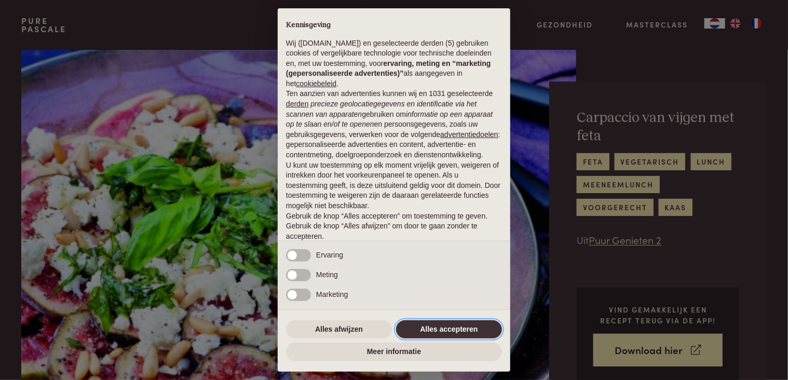
click at [431, 332] on button "Alles accepteren" at bounding box center [449, 329] width 106 height 19
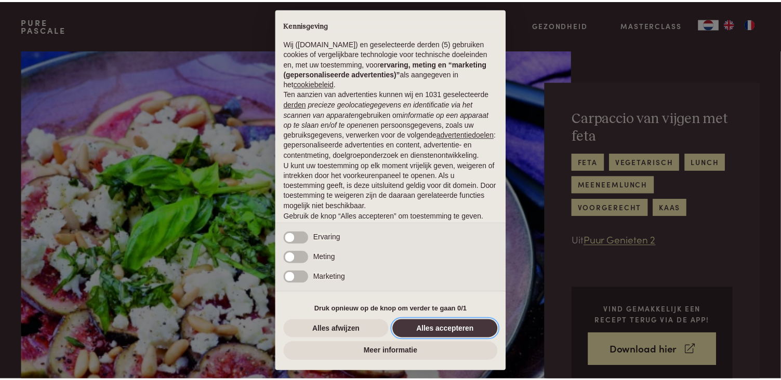
scroll to position [37, 0]
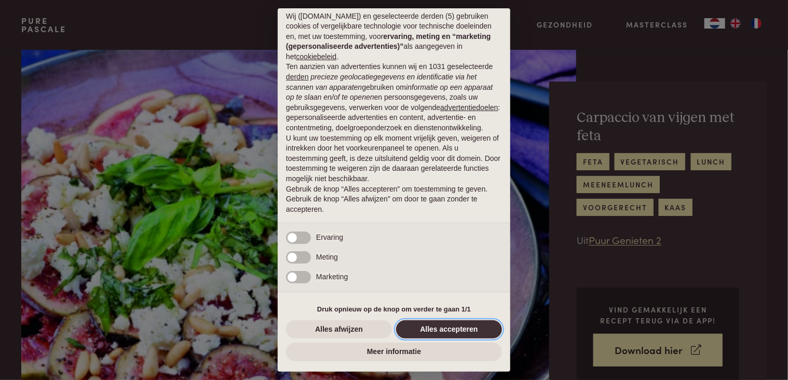
click at [443, 330] on button "Alles accepteren" at bounding box center [449, 329] width 106 height 19
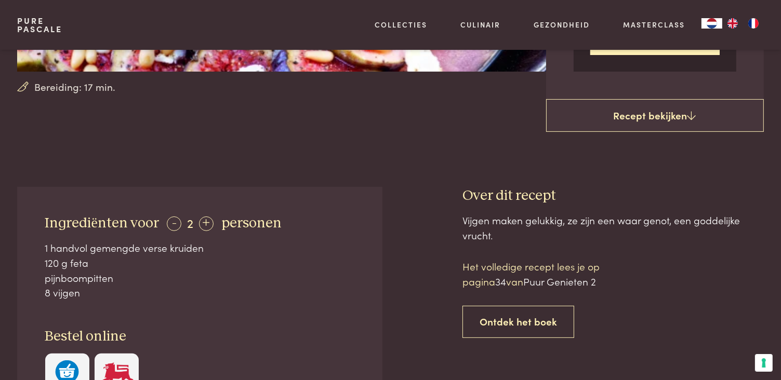
scroll to position [0, 0]
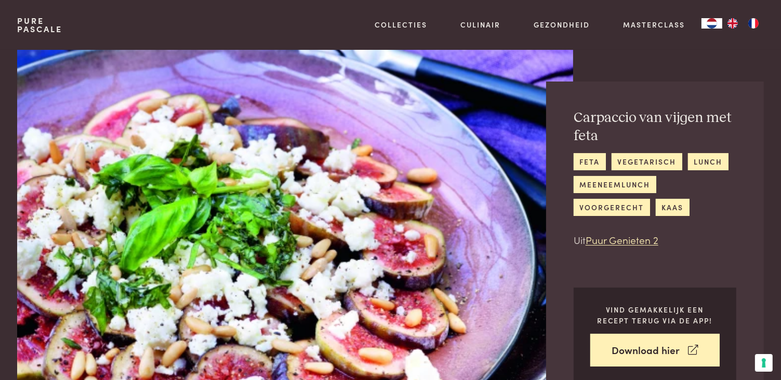
click at [611, 116] on h2 "Carpaccio van vijgen met feta" at bounding box center [654, 127] width 163 height 36
click at [596, 210] on link "voorgerecht" at bounding box center [611, 207] width 76 height 17
click at [583, 160] on link "feta" at bounding box center [589, 161] width 32 height 17
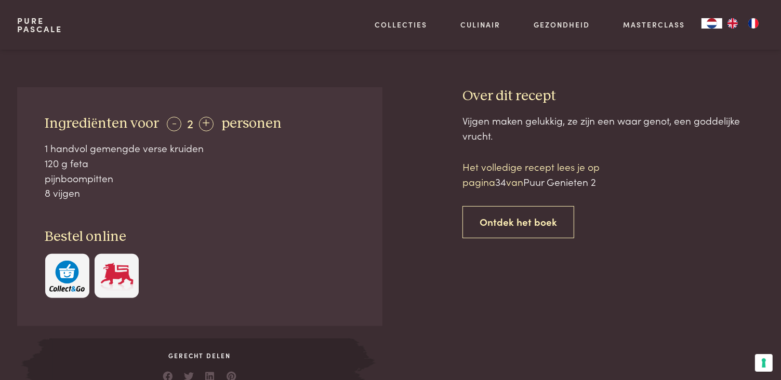
scroll to position [416, 0]
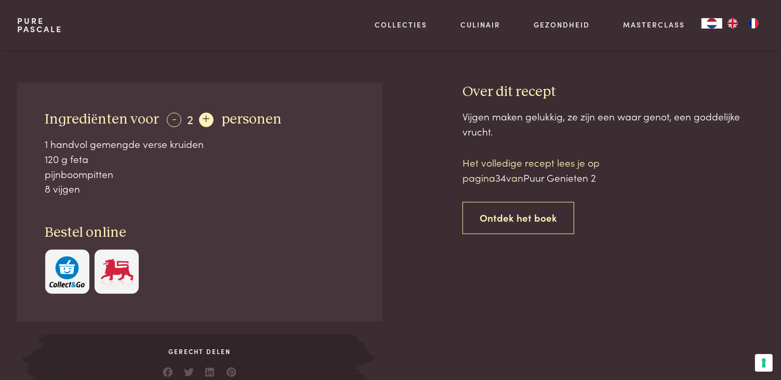
click at [205, 115] on div "+" at bounding box center [206, 120] width 15 height 15
click at [167, 113] on div "-" at bounding box center [174, 120] width 15 height 15
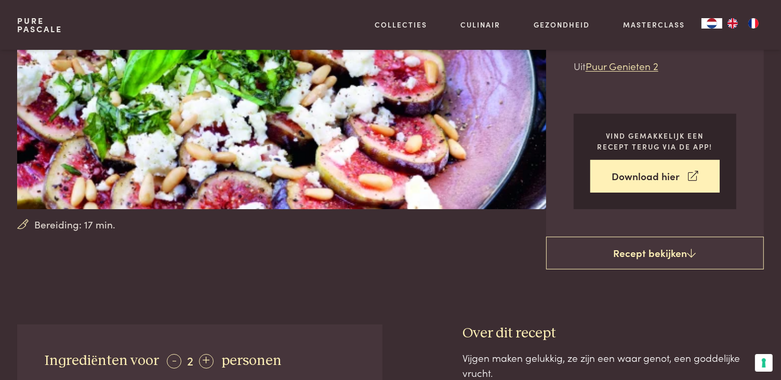
scroll to position [156, 0]
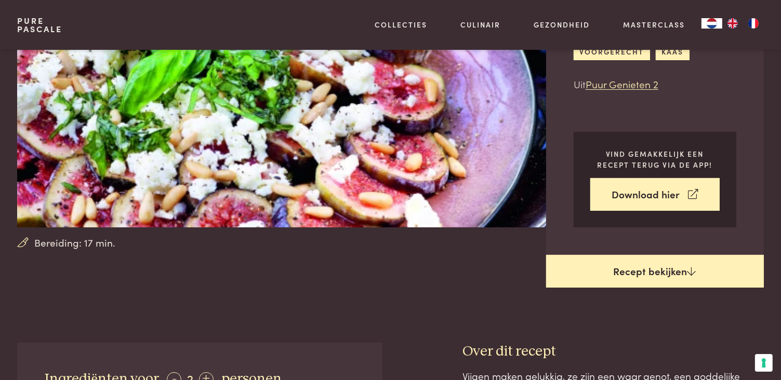
click at [658, 267] on link "Recept bekijken" at bounding box center [655, 271] width 218 height 33
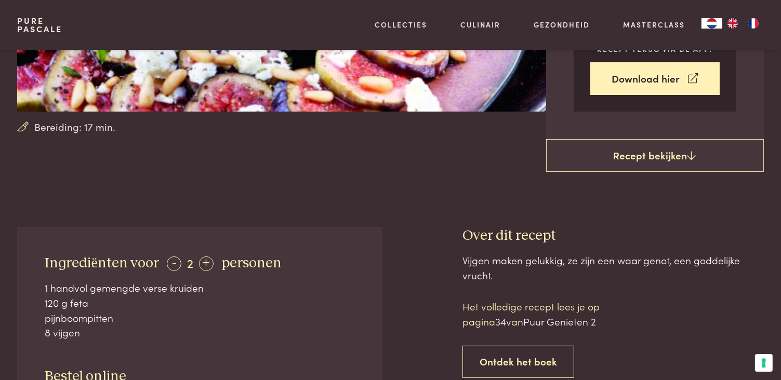
scroll to position [342, 0]
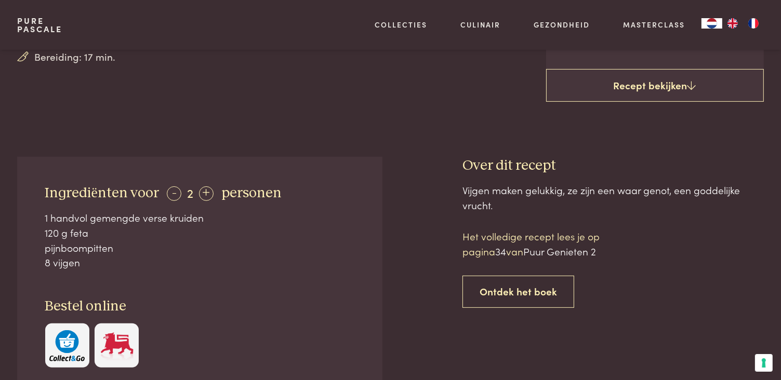
click at [557, 248] on span "Puur Genieten 2" at bounding box center [559, 251] width 73 height 14
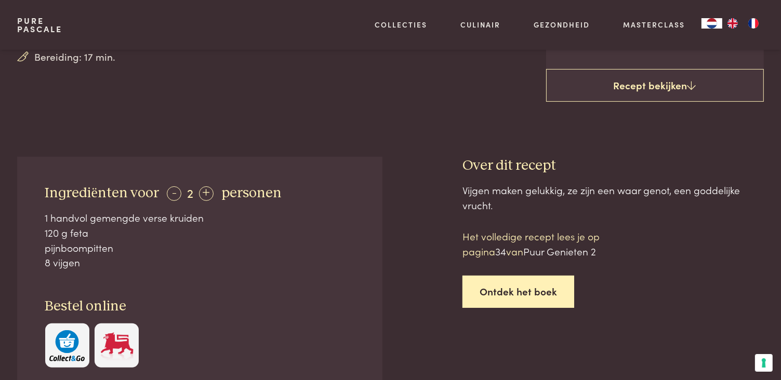
click at [514, 287] on link "Ontdek het boek" at bounding box center [518, 292] width 112 height 33
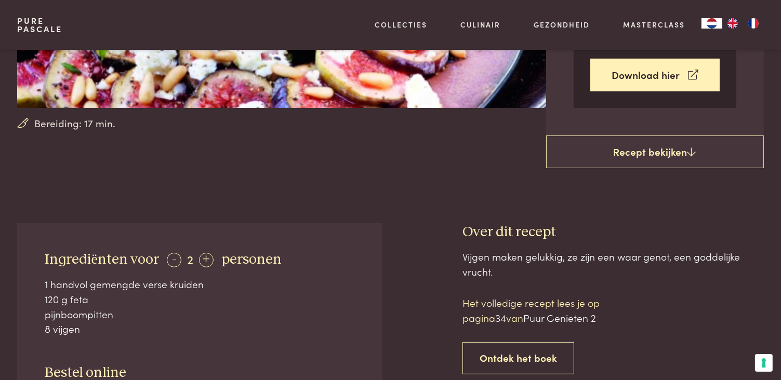
scroll to position [293, 0]
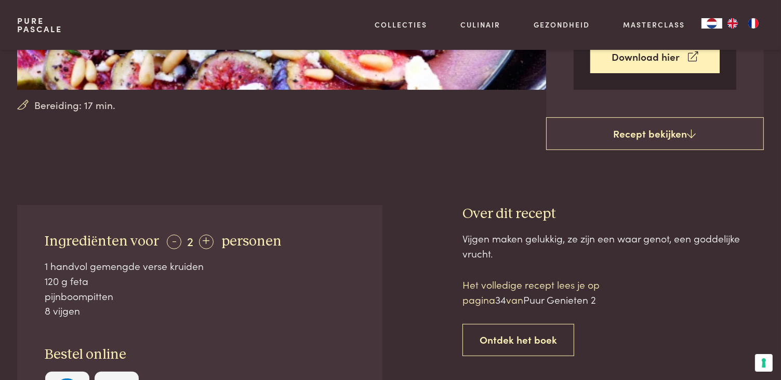
drag, startPoint x: 501, startPoint y: 303, endPoint x: 644, endPoint y: 324, distance: 144.9
click at [644, 324] on div "Vijgen maken gelukkig, ze zijn een waar genot, een goddelijke vrucht. Het volle…" at bounding box center [612, 372] width 301 height 283
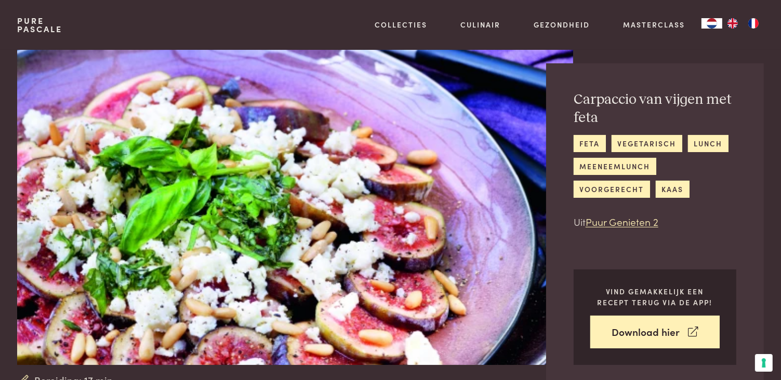
scroll to position [0, 0]
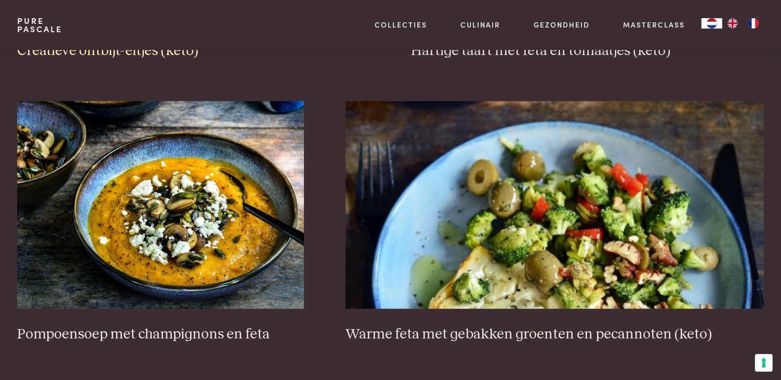
scroll to position [416, 0]
